Goal: Navigation & Orientation: Find specific page/section

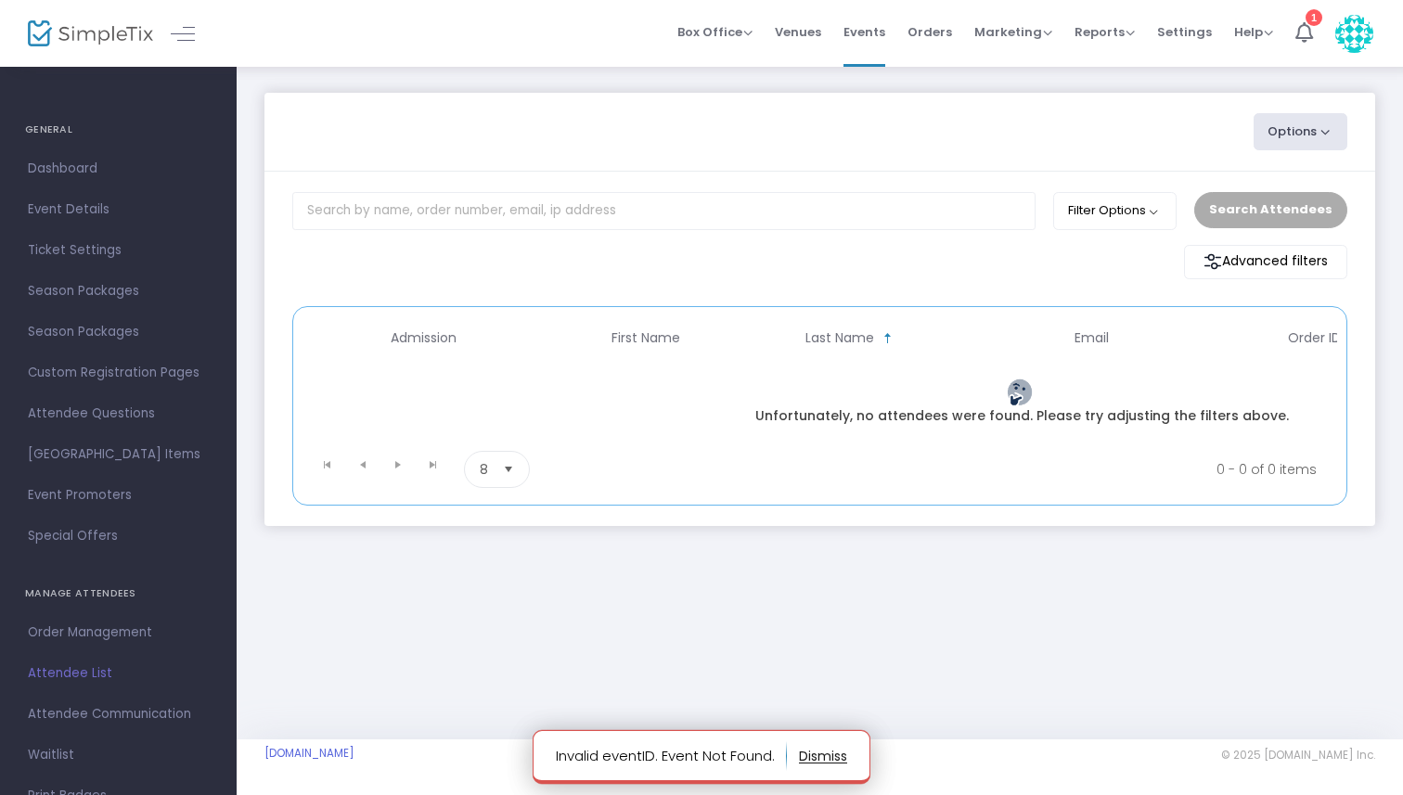
click at [94, 656] on link "Attendee List" at bounding box center [118, 673] width 237 height 41
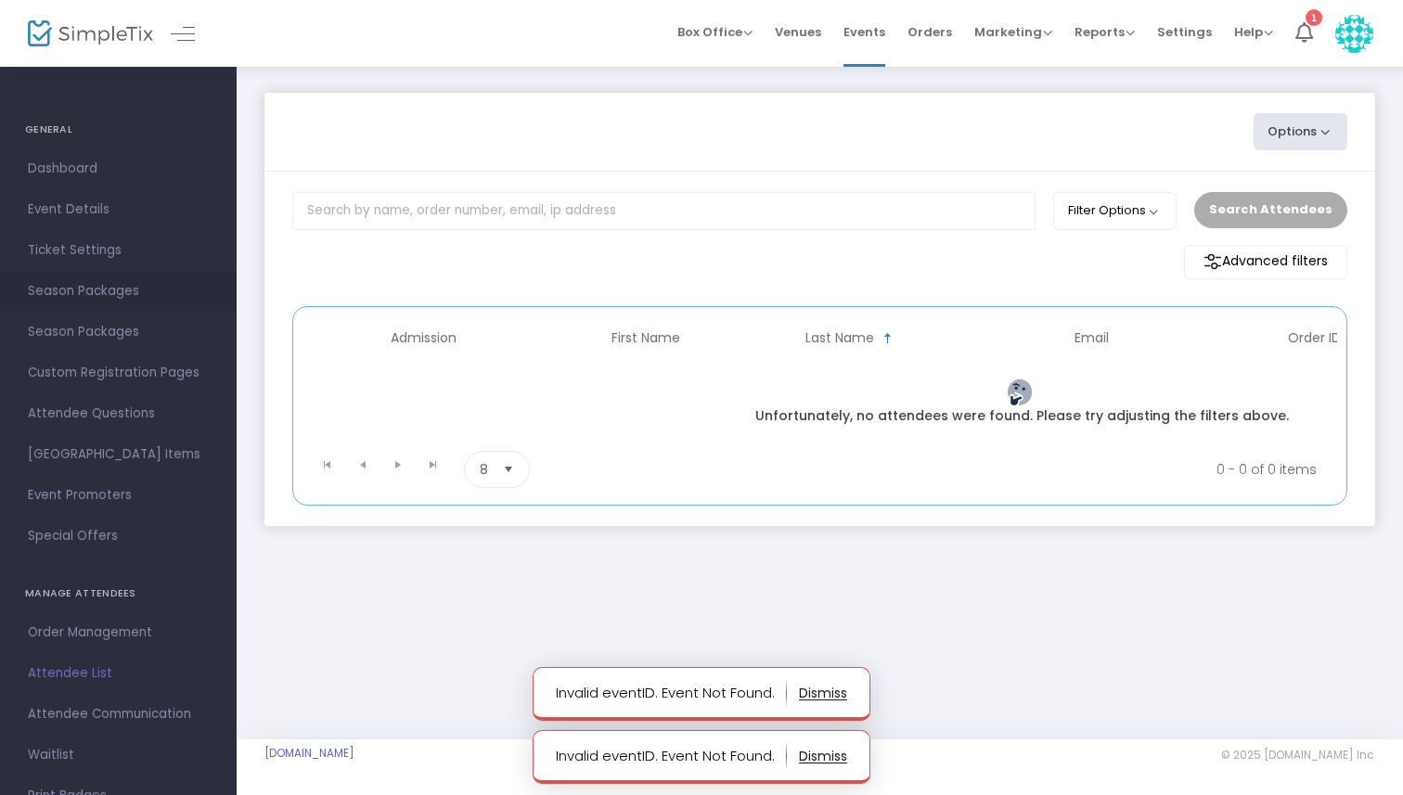
click at [86, 273] on link "Season Packages" at bounding box center [118, 291] width 237 height 41
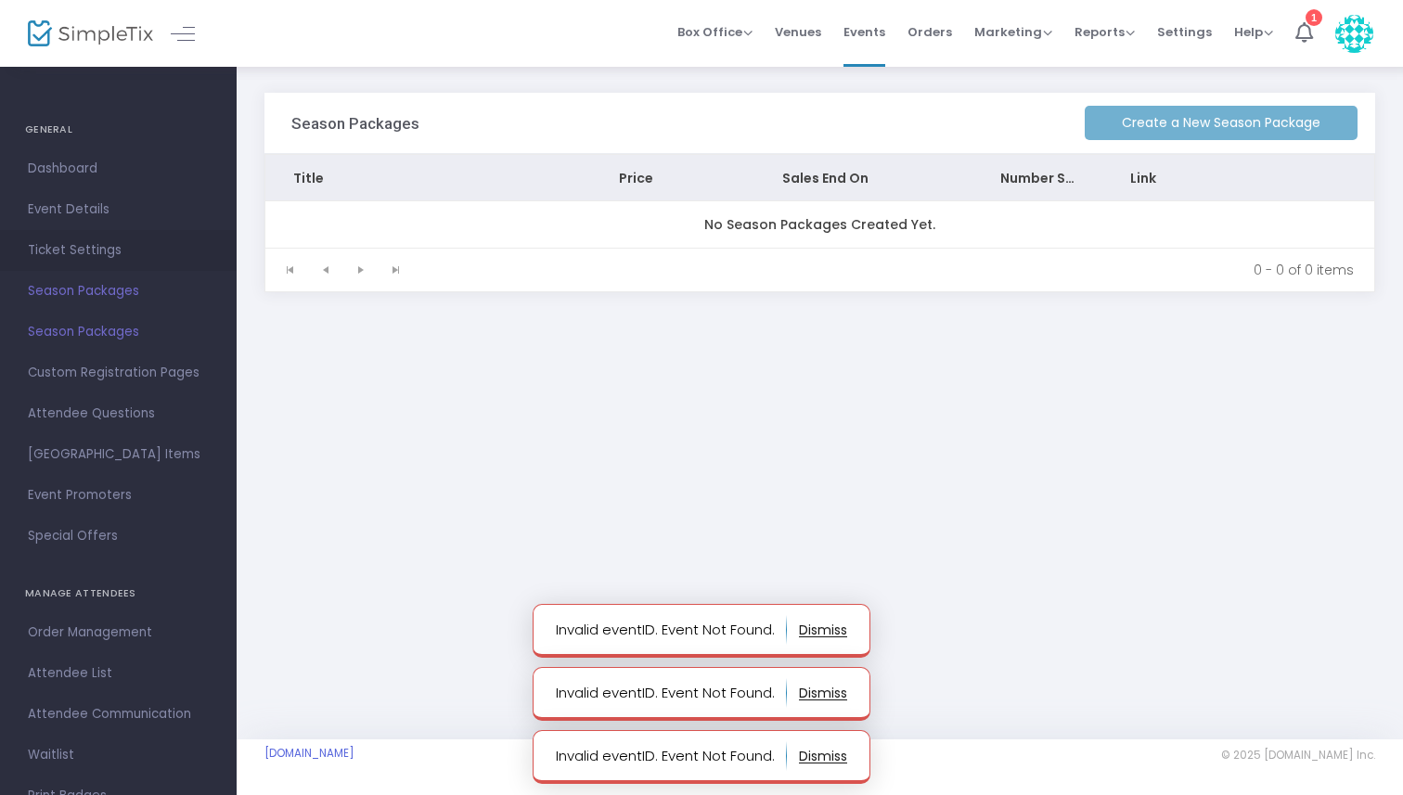
click at [88, 242] on span "Ticket Settings" at bounding box center [118, 250] width 181 height 24
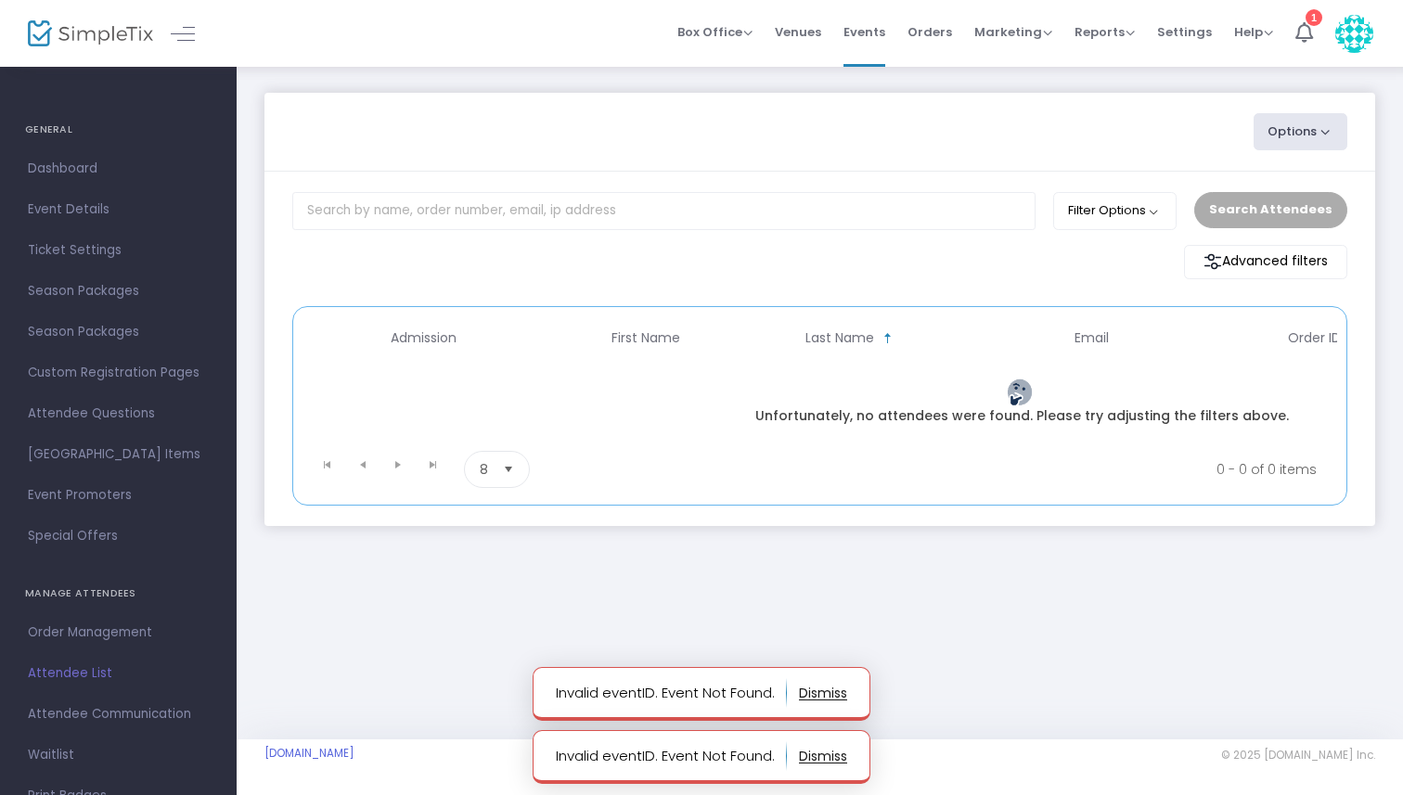
click at [86, 668] on span "Attendee List" at bounding box center [118, 674] width 181 height 24
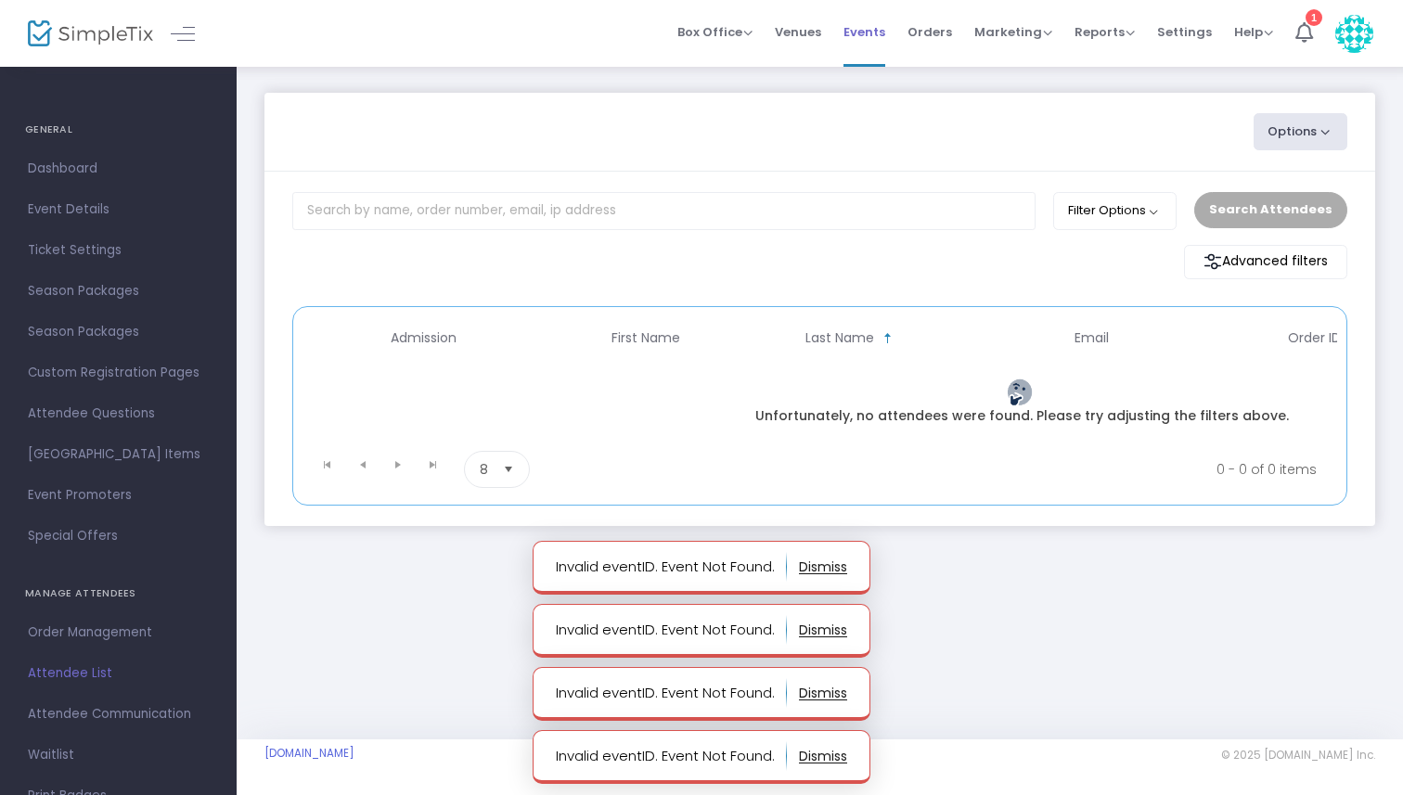
click at [885, 34] on span "Events" at bounding box center [865, 31] width 42 height 47
